Goal: Obtain resource: Download file/media

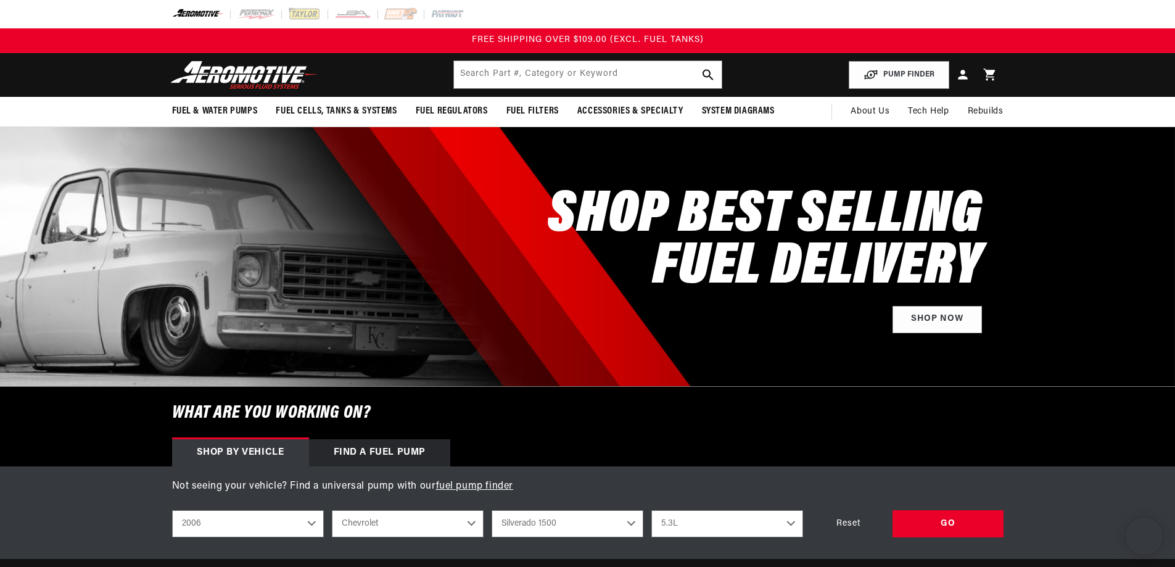
select select "2006"
select select "Silverado-1500"
select select "5.3L"
click at [582, 67] on input "text" at bounding box center [588, 74] width 268 height 27
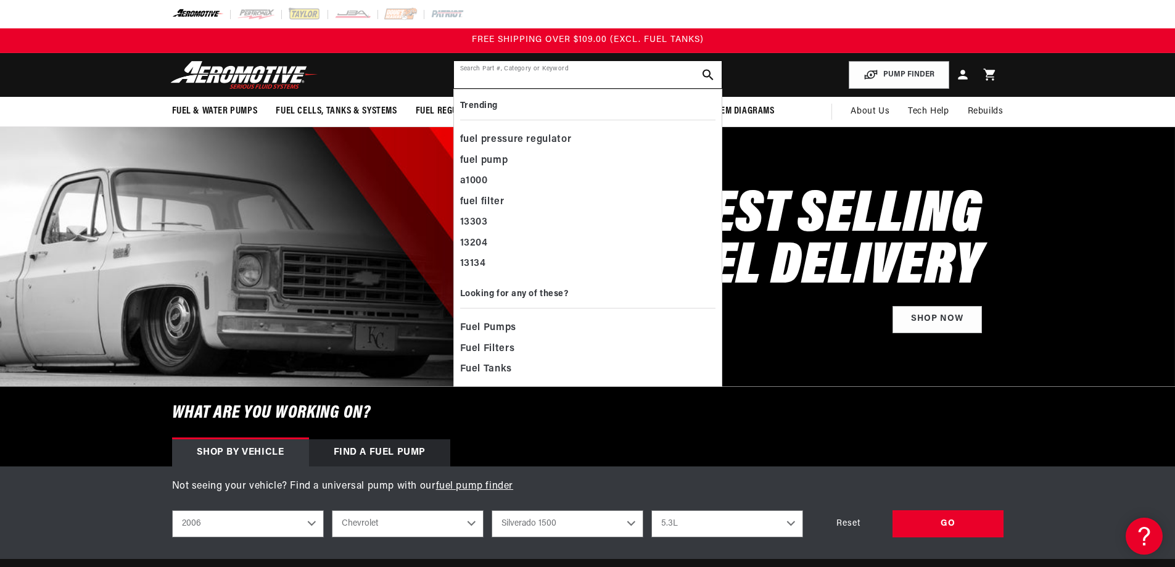
paste input "AER18859"
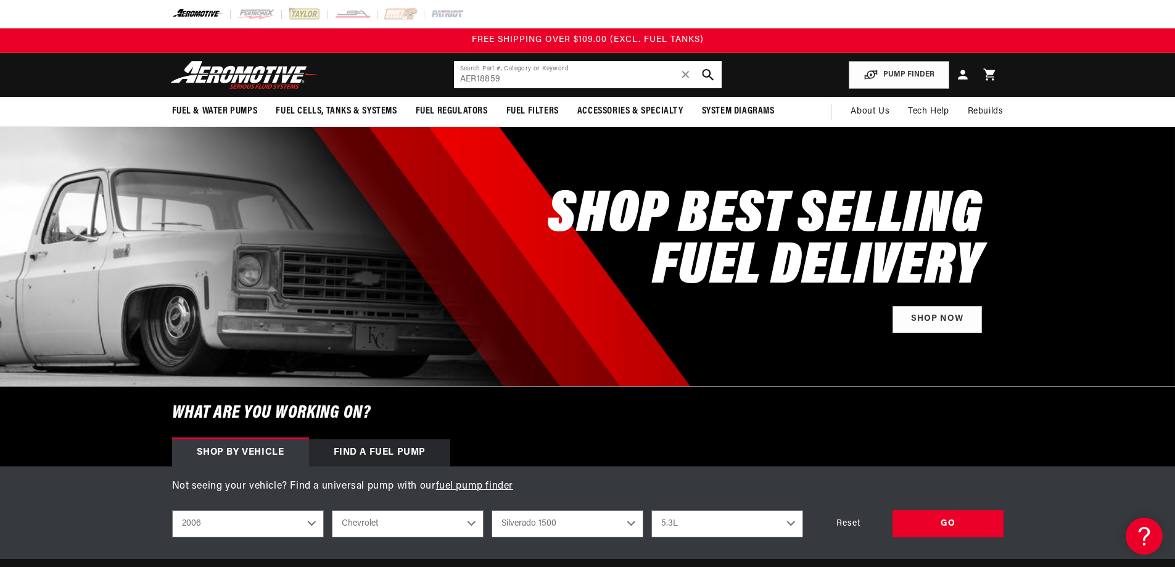
type input "AER18859"
click at [704, 72] on icon "search button" at bounding box center [708, 75] width 12 height 12
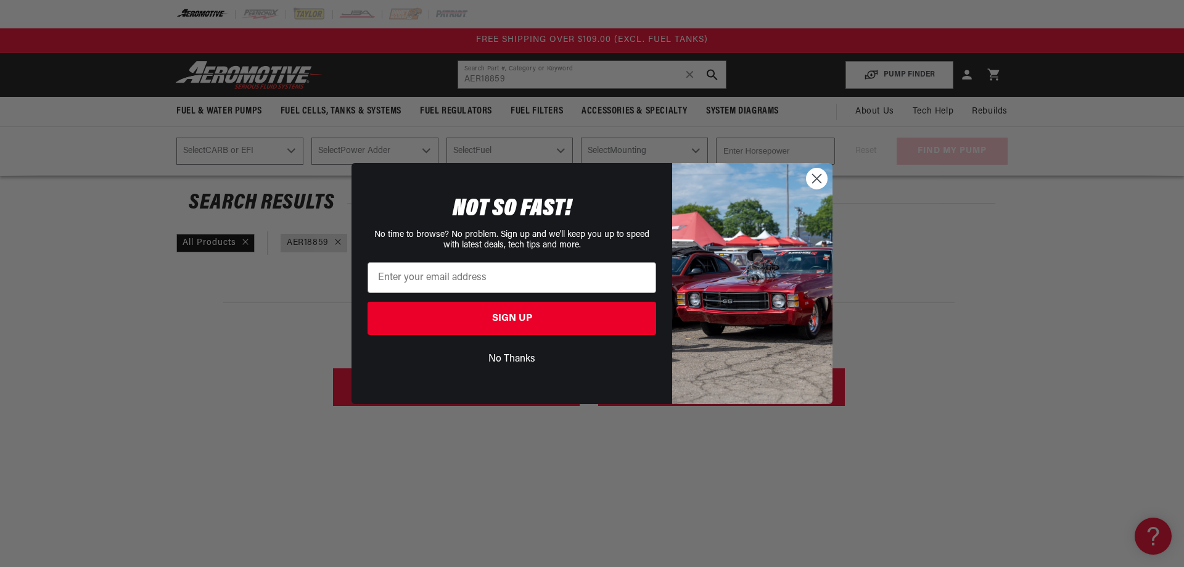
click at [811, 189] on circle "Close dialog" at bounding box center [817, 178] width 20 height 20
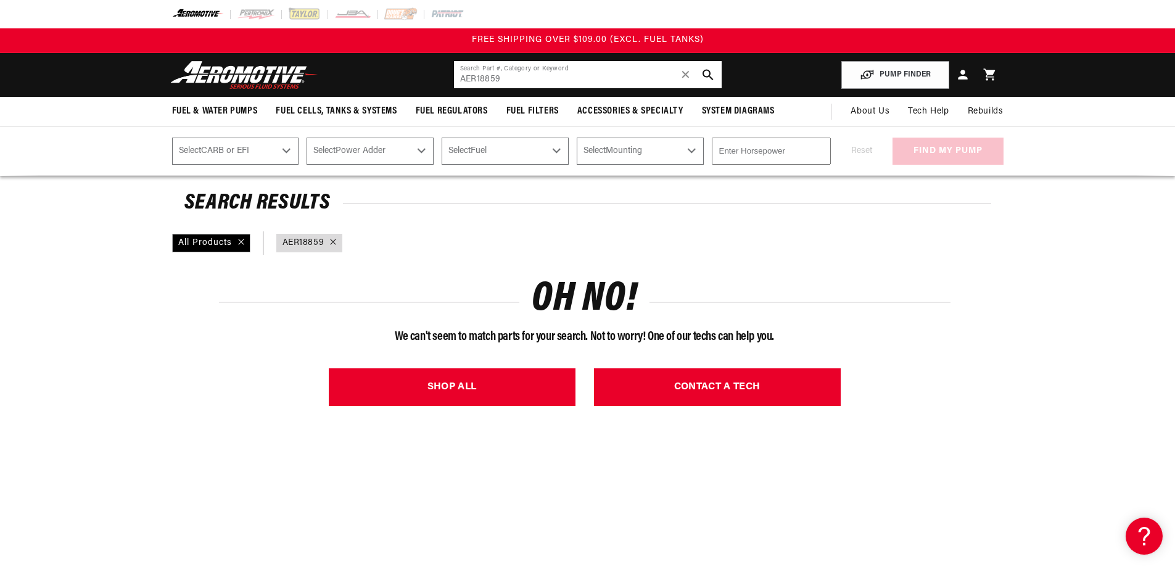
drag, startPoint x: 473, startPoint y: 78, endPoint x: 434, endPoint y: 88, distance: 40.1
click at [434, 88] on header "Fuel & Water Pumps Back In-Tank In-Line Fuel Pumps" at bounding box center [587, 75] width 893 height 44
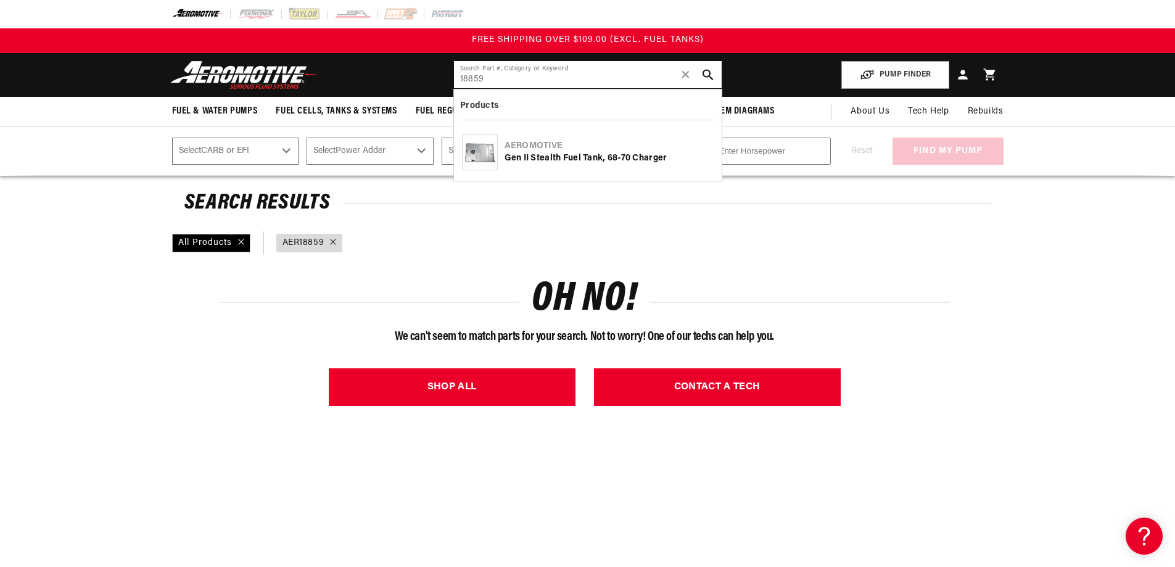
type input "18859"
select select "2006"
select select "Silverado-1500"
select select "5.3L"
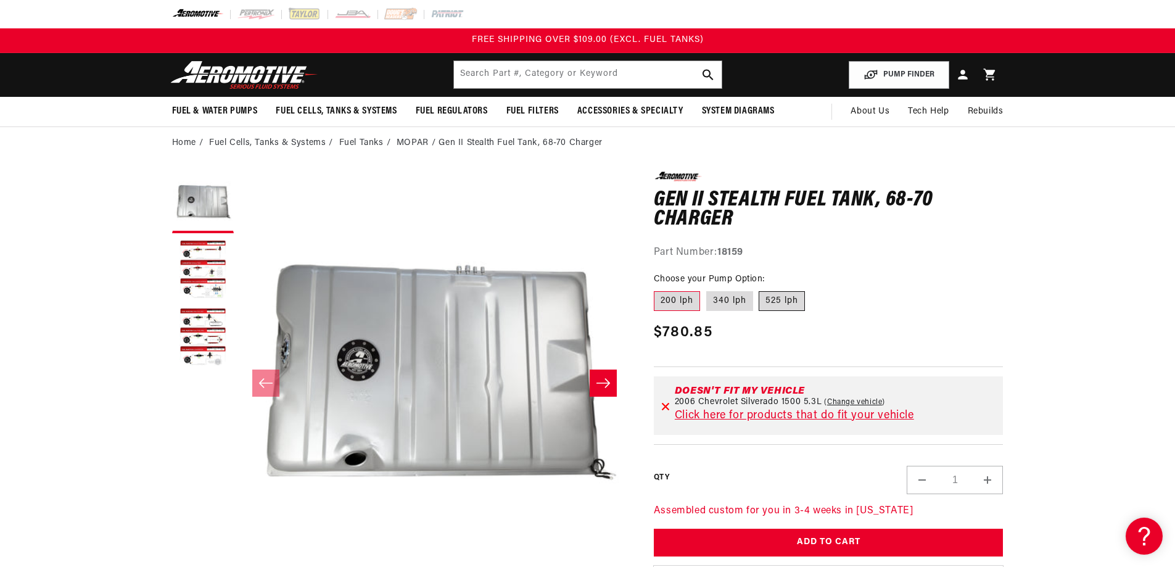
click at [793, 302] on label "525 lph" at bounding box center [782, 301] width 46 height 20
click at [760, 289] on input "525 lph" at bounding box center [759, 289] width 1 height 1
radio input "true"
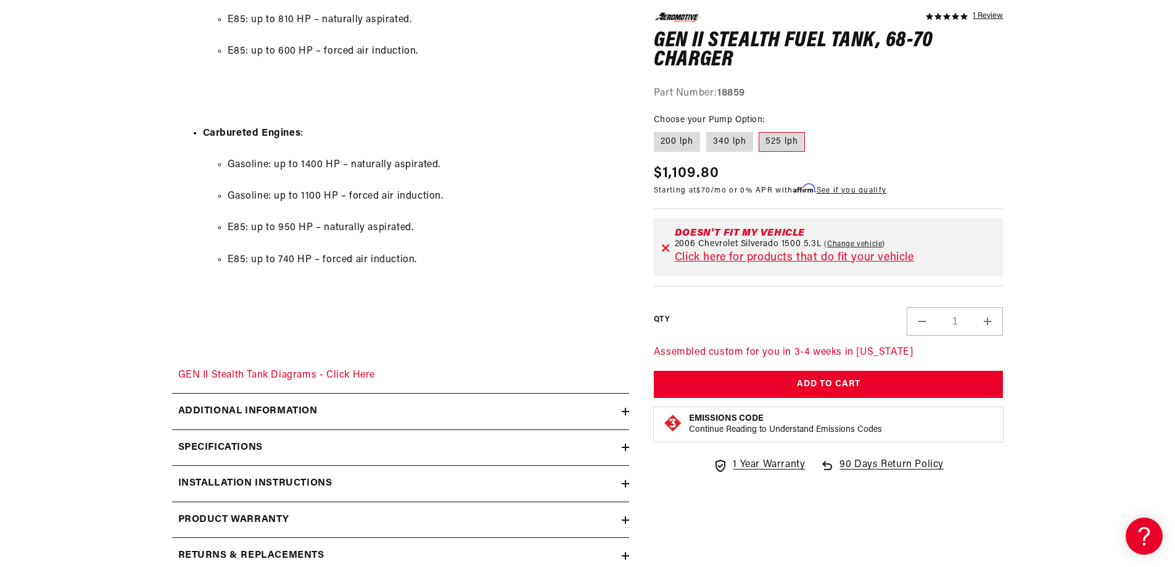
scroll to position [2036, 0]
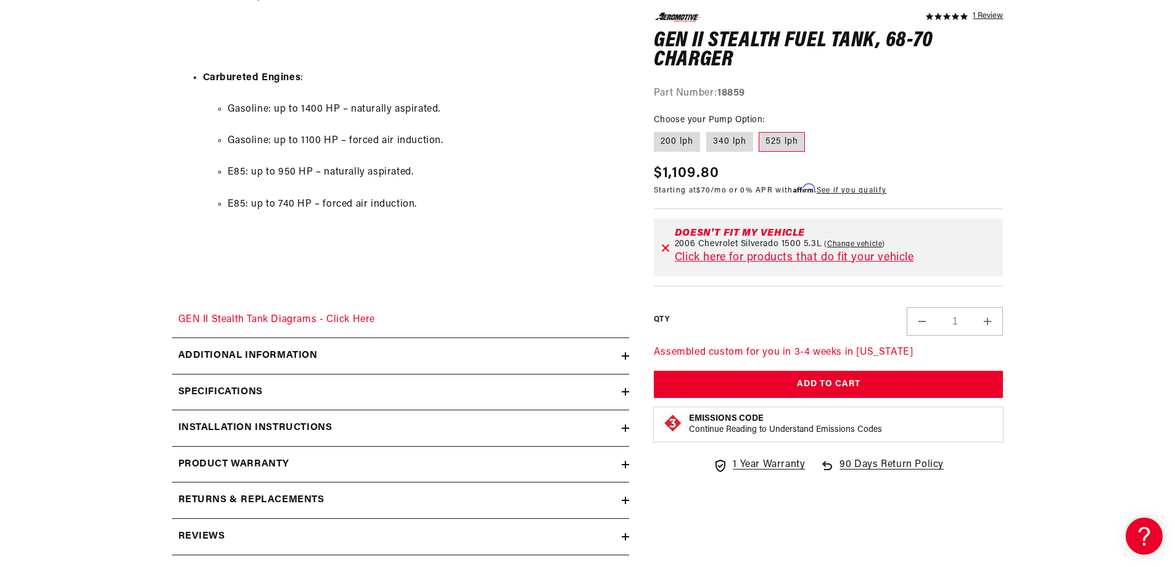
click at [257, 415] on summary "Installation Instructions" at bounding box center [400, 428] width 457 height 36
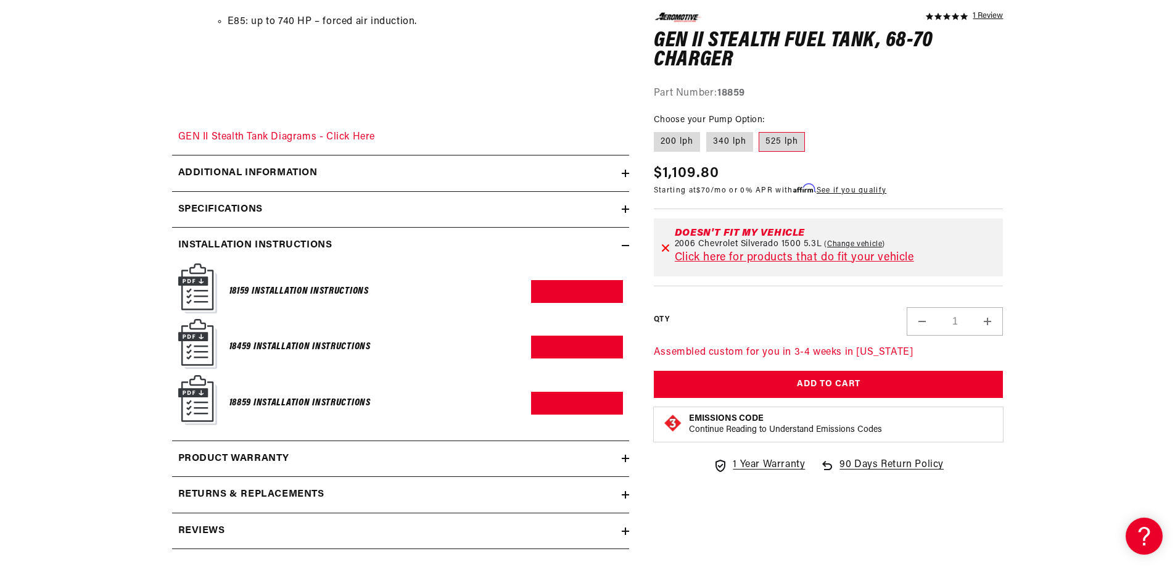
scroll to position [2221, 0]
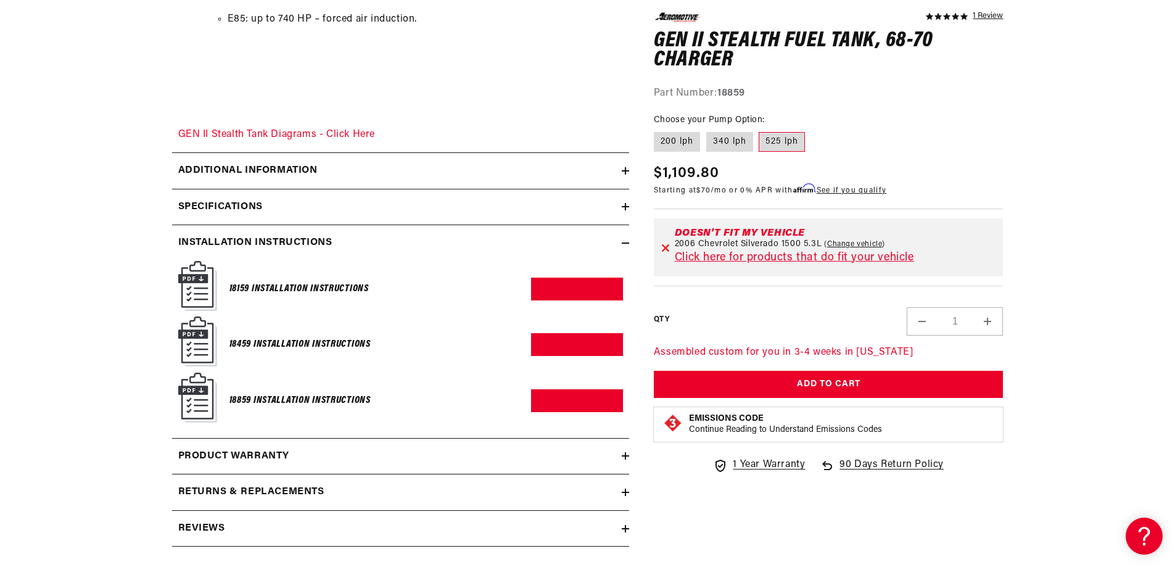
click at [273, 398] on h6 "18859 Installation Instructions" at bounding box center [299, 400] width 141 height 17
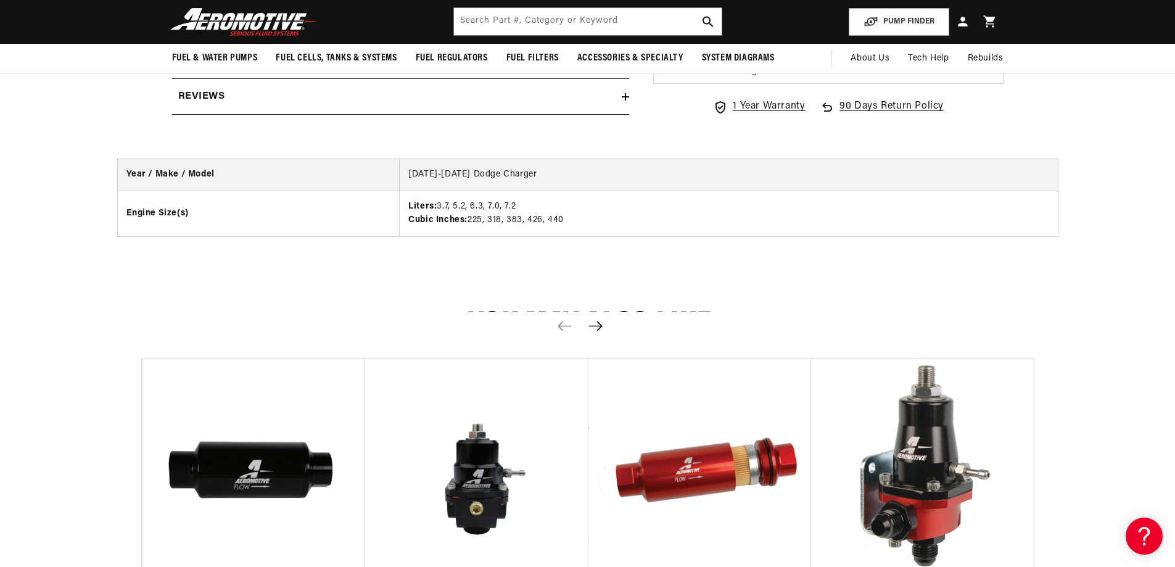
scroll to position [2406, 0]
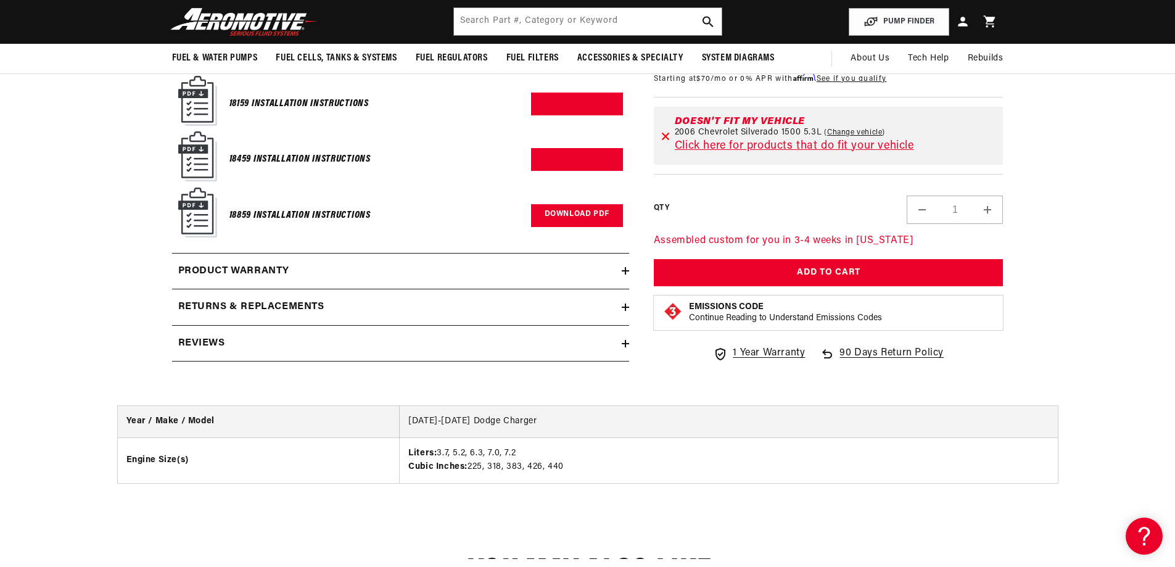
click at [556, 215] on link "Download PDF" at bounding box center [577, 215] width 92 height 23
